Goal: Use online tool/utility: Utilize a website feature to perform a specific function

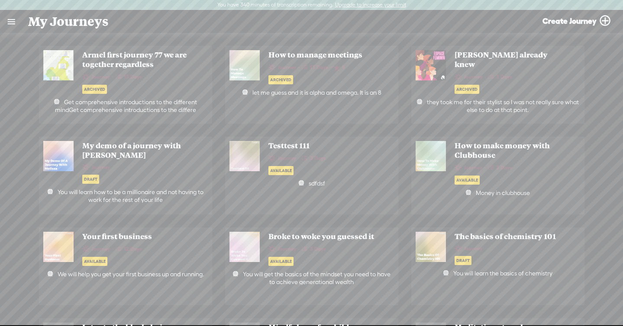
click at [10, 29] on link at bounding box center [11, 21] width 23 height 23
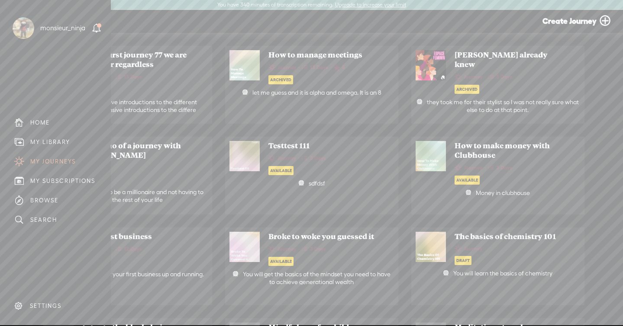
click at [40, 143] on div "MY LIBRARY" at bounding box center [50, 142] width 40 height 7
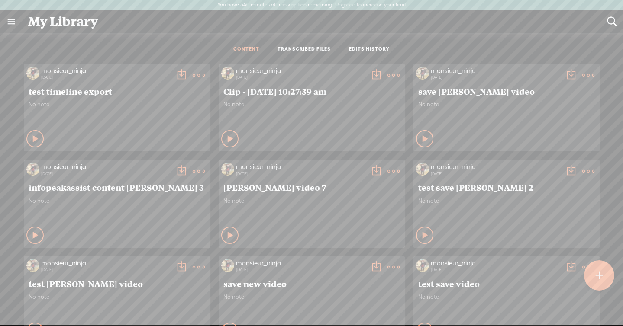
click at [293, 47] on link "TRANSCRIBED FILES" at bounding box center [304, 49] width 53 height 7
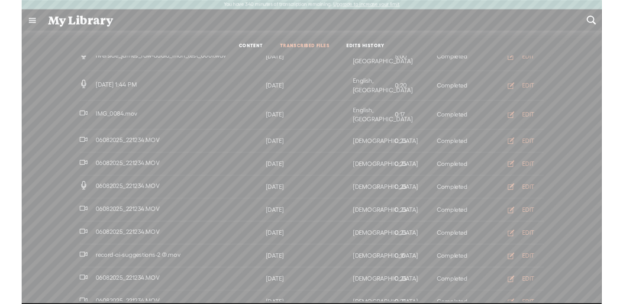
scroll to position [336, 0]
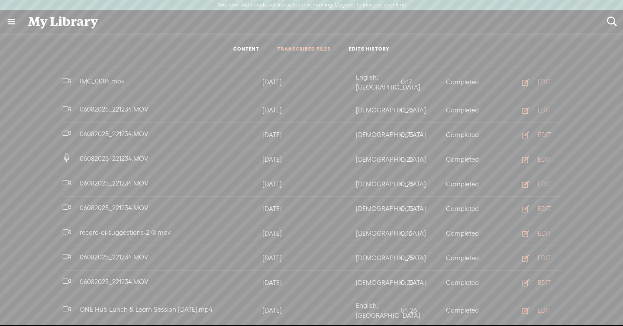
click at [545, 307] on div "EDIT" at bounding box center [544, 311] width 13 height 9
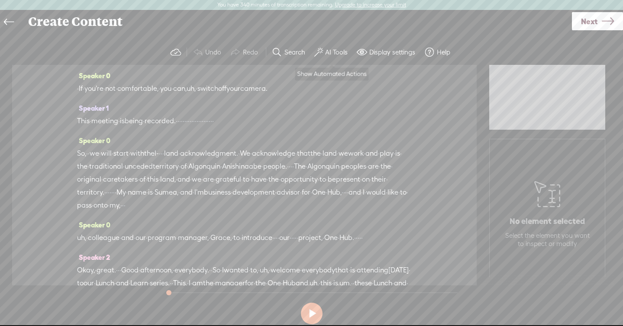
click at [326, 57] on button "AI Tools" at bounding box center [332, 52] width 42 height 17
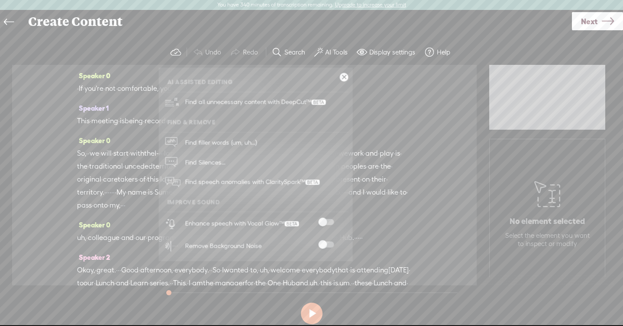
click at [294, 101] on span "Find all unnecessary content with DeepCut™" at bounding box center [255, 102] width 147 height 20
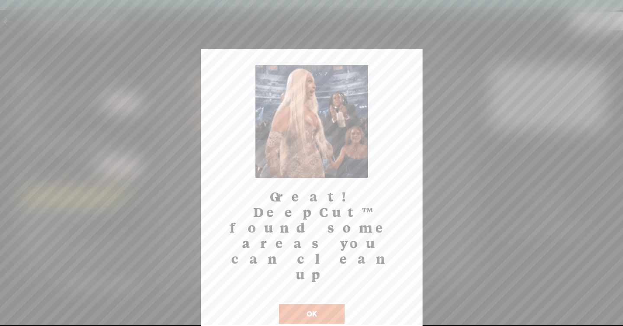
click at [290, 304] on button "OK" at bounding box center [312, 314] width 66 height 20
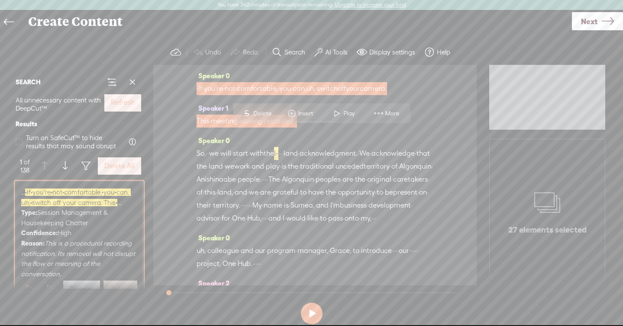
click at [135, 107] on button "Refresh" at bounding box center [122, 102] width 37 height 17
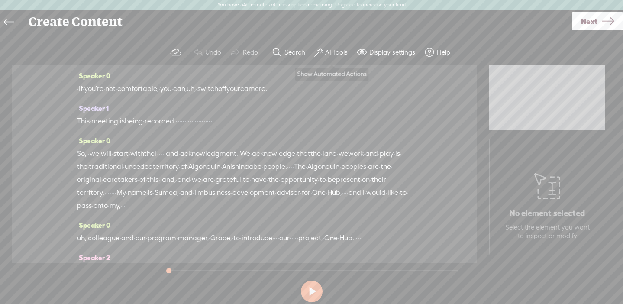
click at [324, 52] on button "AI Tools" at bounding box center [332, 52] width 42 height 17
click at [330, 51] on label "AI Tools" at bounding box center [336, 52] width 23 height 9
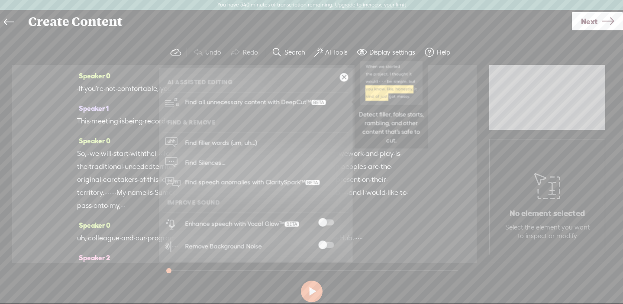
click at [314, 102] on span at bounding box center [318, 102] width 14 height 5
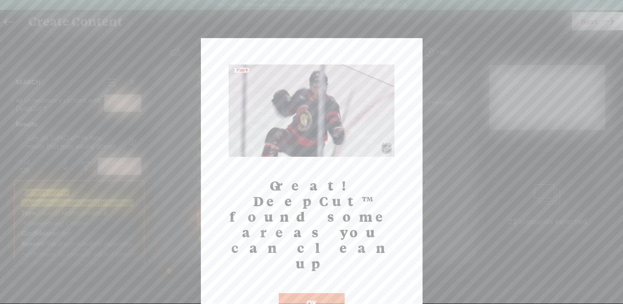
scroll to position [134, 0]
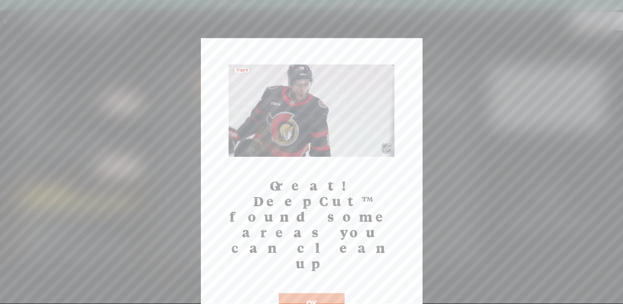
click at [328, 293] on button "OK" at bounding box center [312, 303] width 66 height 20
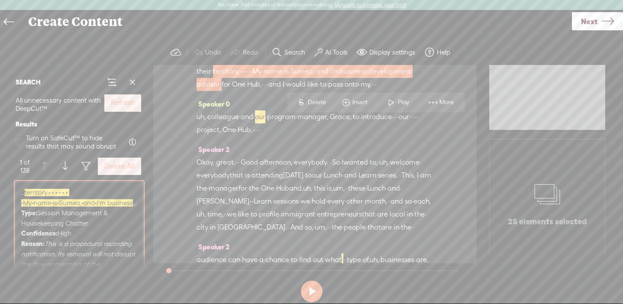
click at [120, 100] on label "Refresh" at bounding box center [123, 102] width 24 height 9
